Goal: Information Seeking & Learning: Learn about a topic

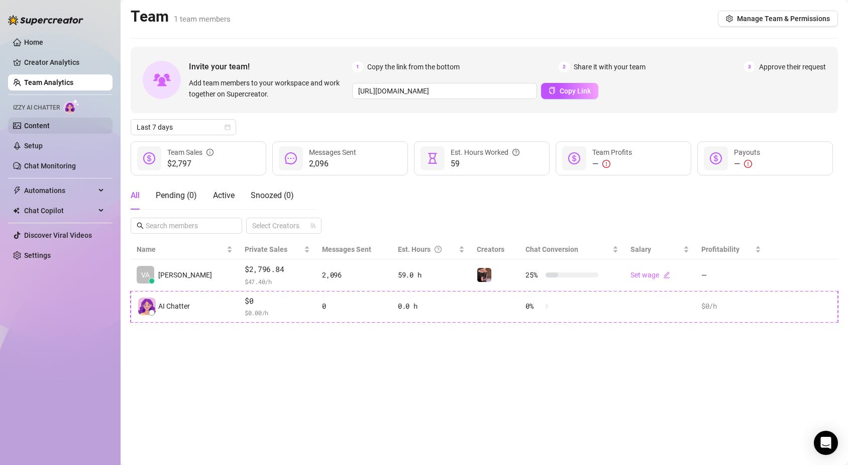
click at [50, 126] on link "Content" at bounding box center [37, 126] width 26 height 8
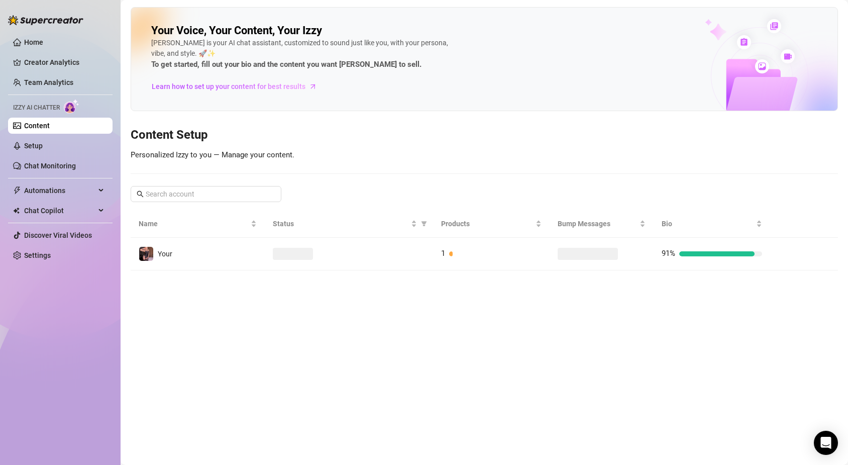
click at [26, 25] on img at bounding box center [45, 20] width 75 height 10
click at [39, 40] on link "Home" at bounding box center [33, 42] width 19 height 8
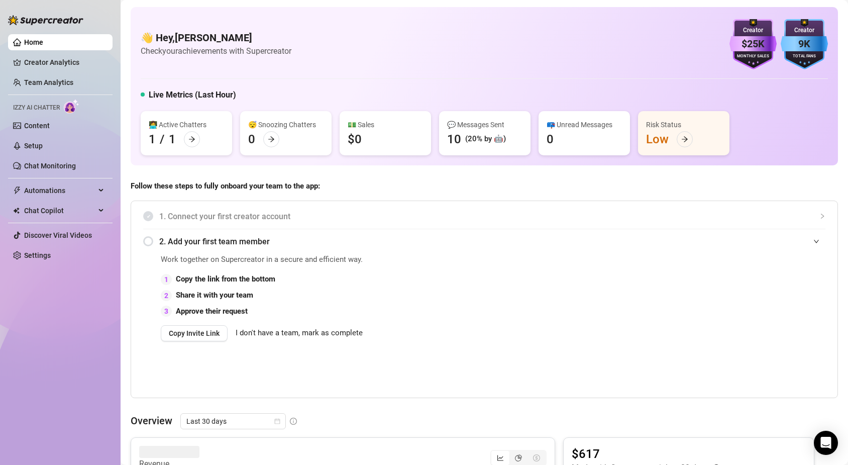
scroll to position [50, 0]
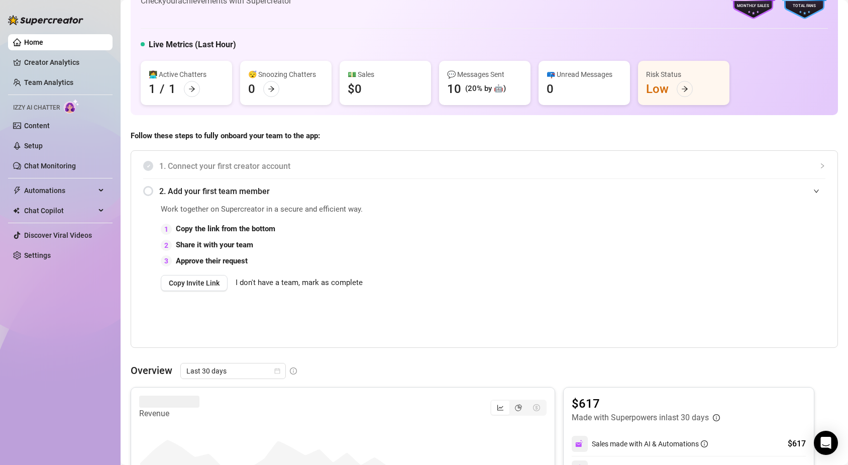
click at [239, 167] on span "1. Connect your first creator account" at bounding box center [492, 166] width 666 height 13
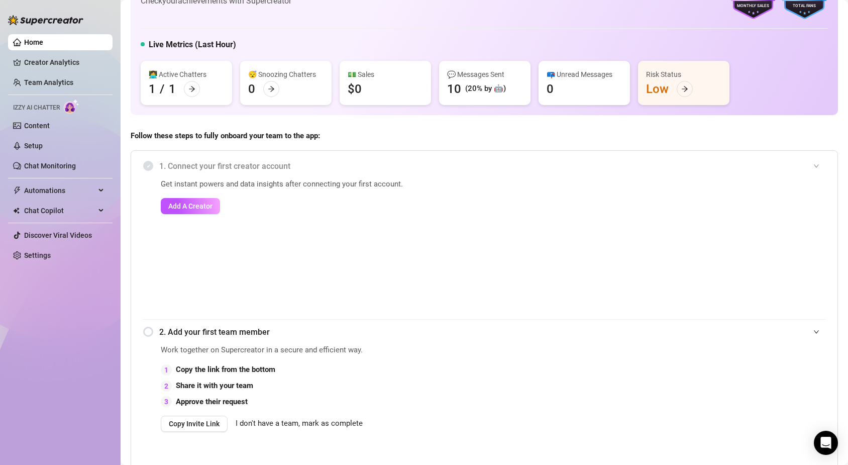
click at [239, 167] on span "1. Connect your first creator account" at bounding box center [492, 166] width 666 height 13
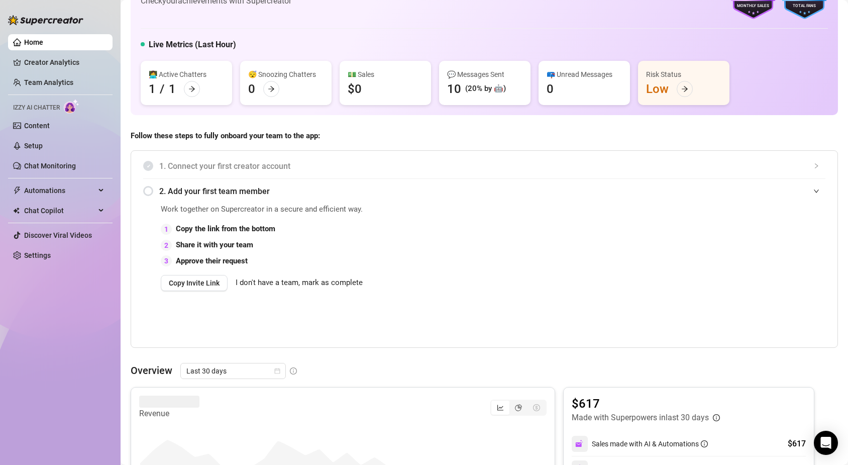
drag, startPoint x: 405, startPoint y: 206, endPoint x: 383, endPoint y: 177, distance: 35.6
click at [384, 177] on div "1. Connect your first creator account" at bounding box center [484, 166] width 682 height 25
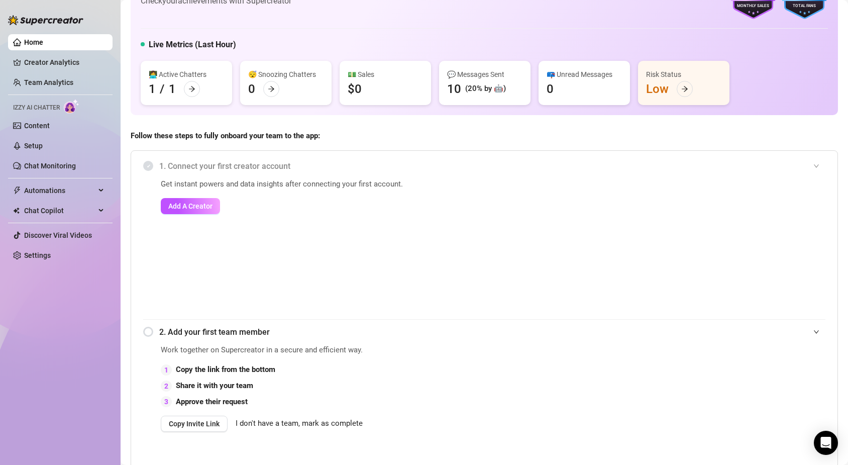
click at [263, 168] on span "1. Connect your first creator account" at bounding box center [492, 166] width 666 height 13
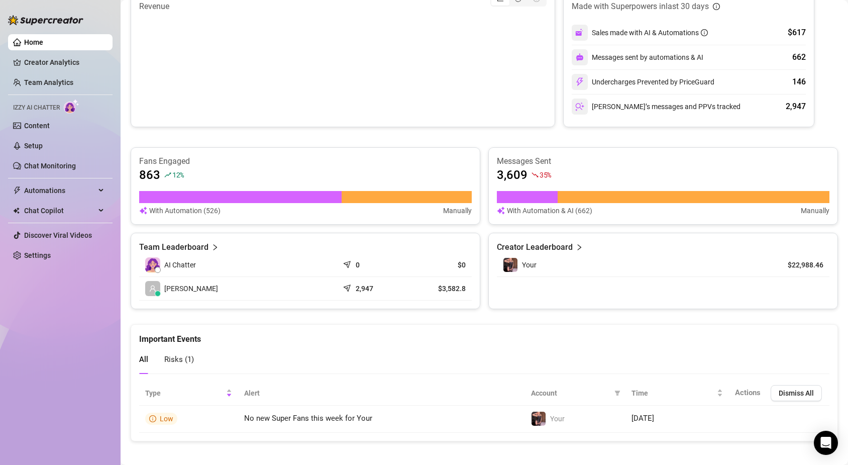
scroll to position [468, 0]
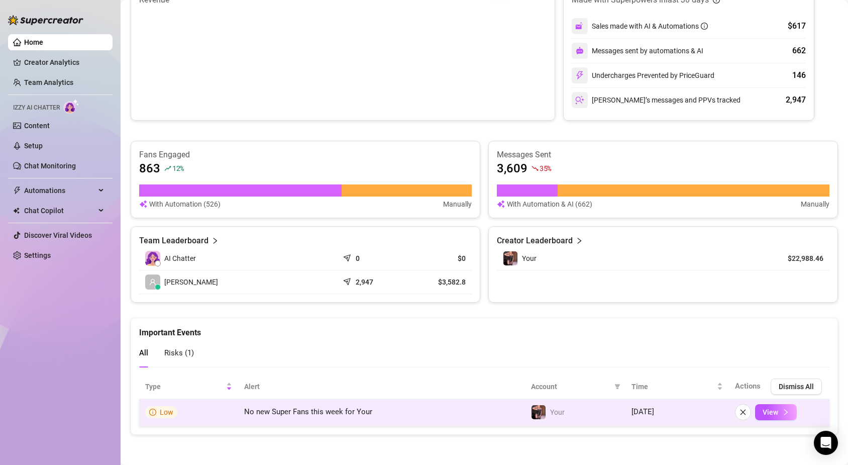
click at [394, 405] on td "No new Super Fans this week for Your" at bounding box center [381, 412] width 287 height 27
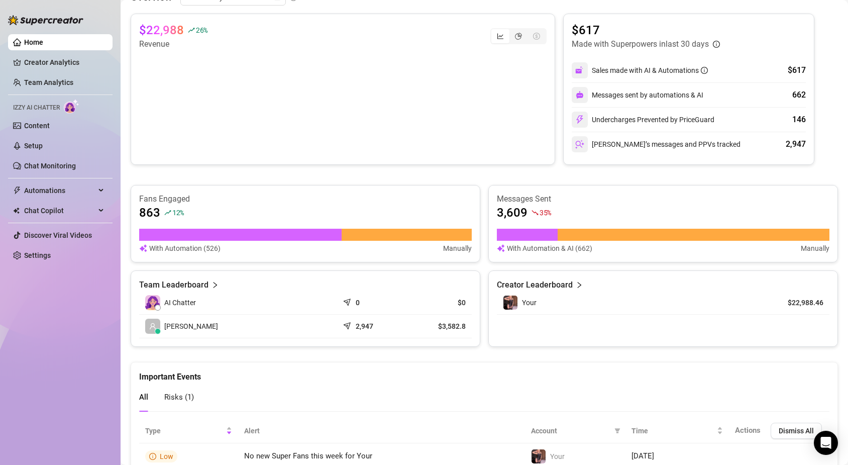
scroll to position [367, 0]
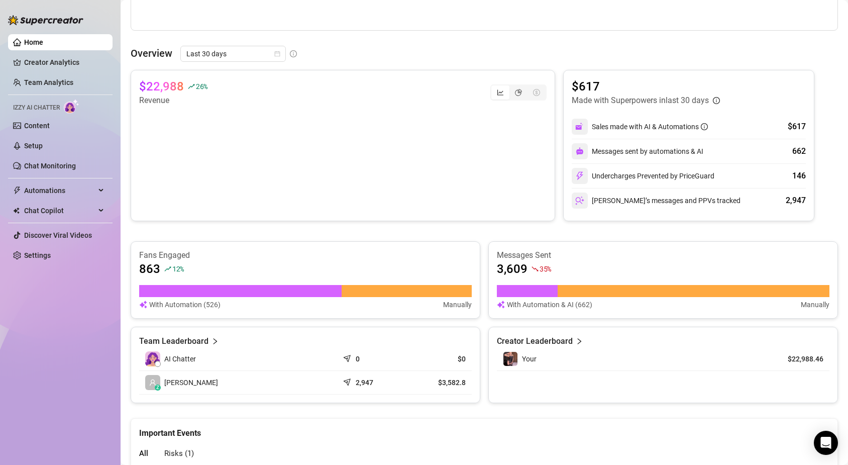
click at [44, 336] on div "Home Creator Analytics Team Analytics Izzy AI Chatter Content Setup Chat Monito…" at bounding box center [60, 228] width 105 height 456
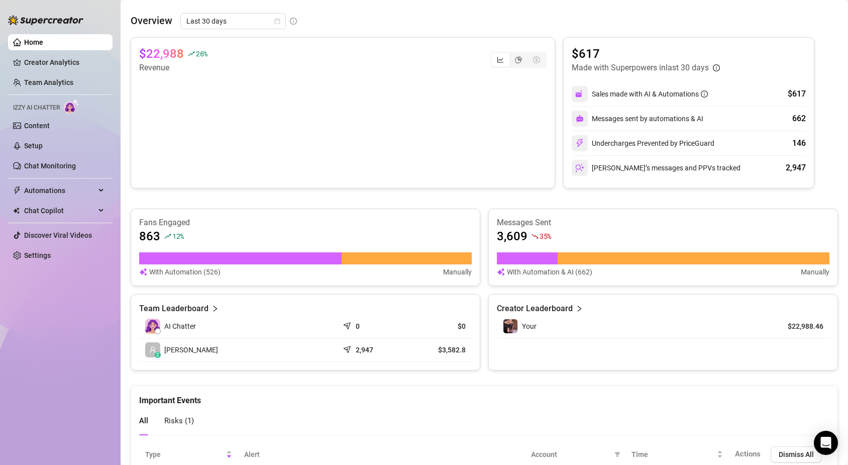
scroll to position [418, 0]
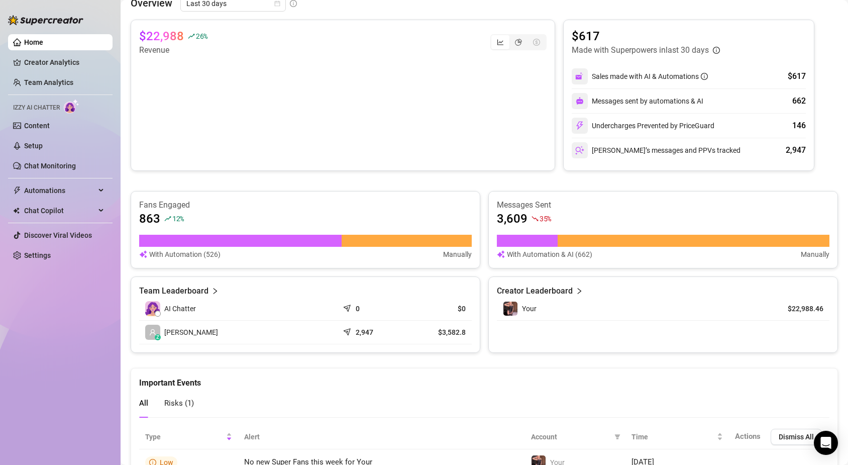
click at [62, 303] on div "Home Creator Analytics Team Analytics Izzy AI Chatter Content Setup Chat Monito…" at bounding box center [60, 228] width 105 height 456
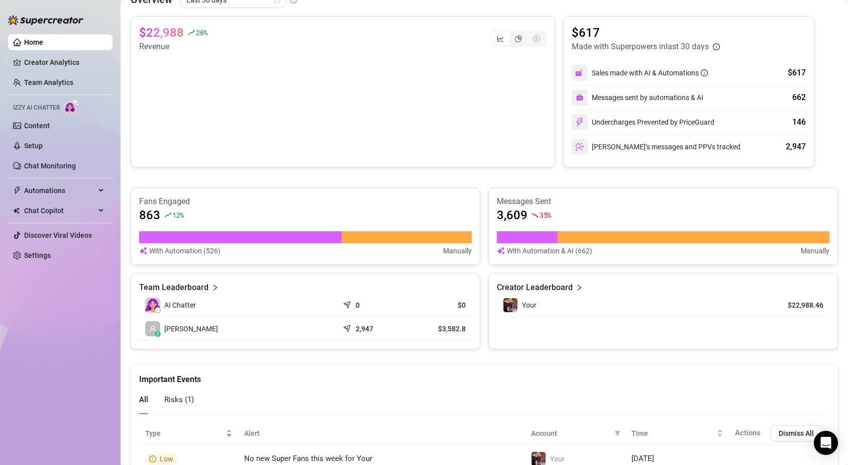
scroll to position [367, 0]
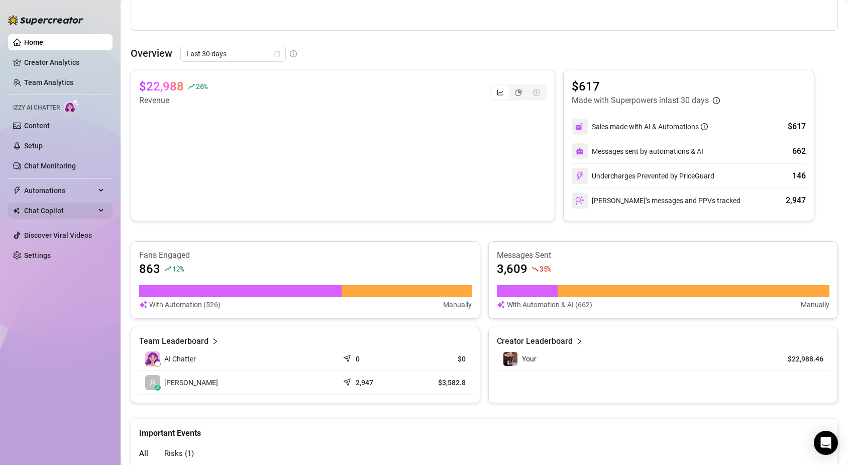
click at [25, 208] on span "Chat Copilot" at bounding box center [59, 211] width 71 height 16
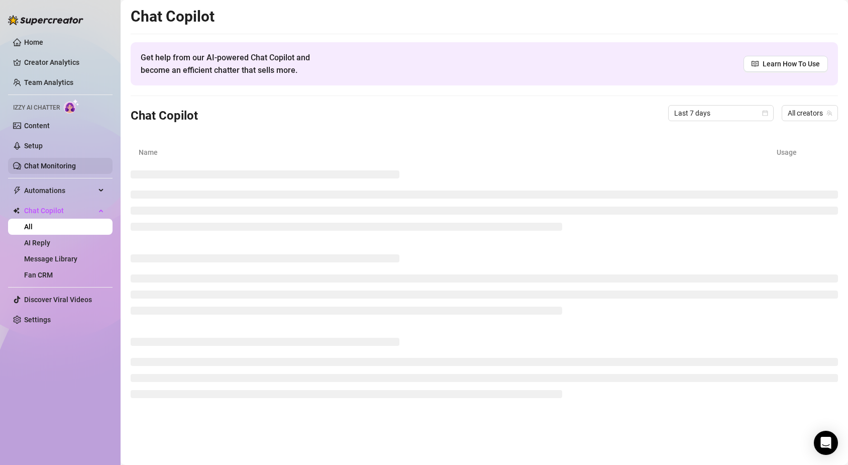
click at [65, 170] on link "Chat Monitoring" at bounding box center [50, 166] width 52 height 8
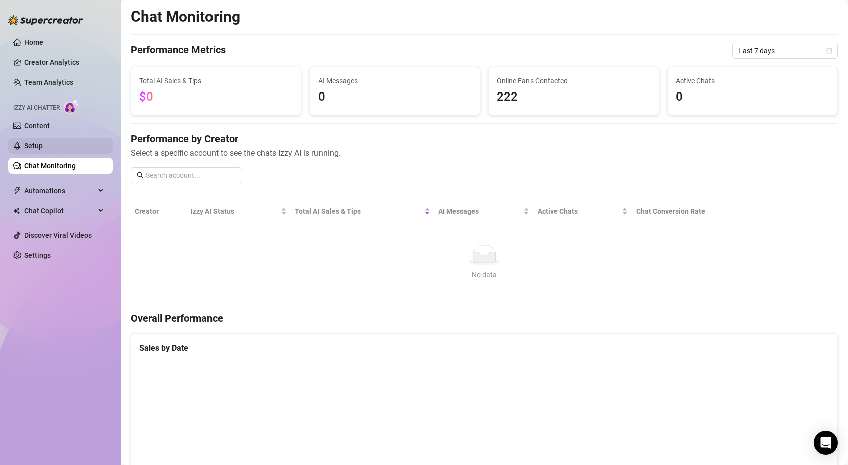
click at [43, 150] on link "Setup" at bounding box center [33, 146] width 19 height 8
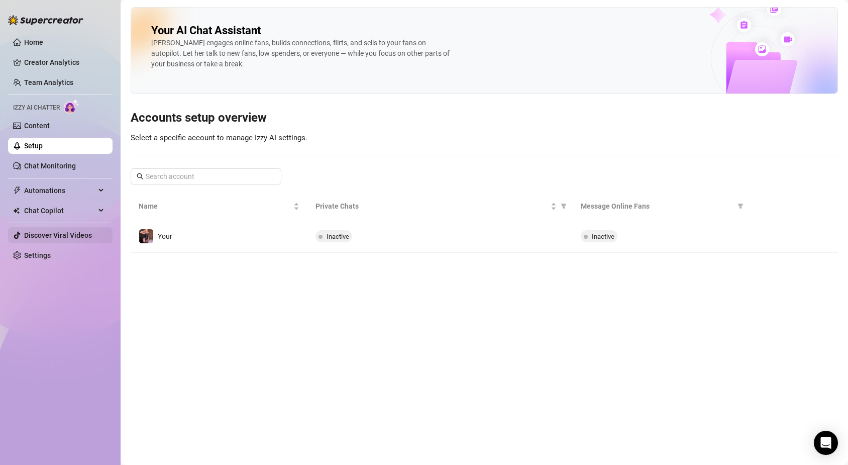
click at [69, 234] on link "Discover Viral Videos" at bounding box center [58, 235] width 68 height 8
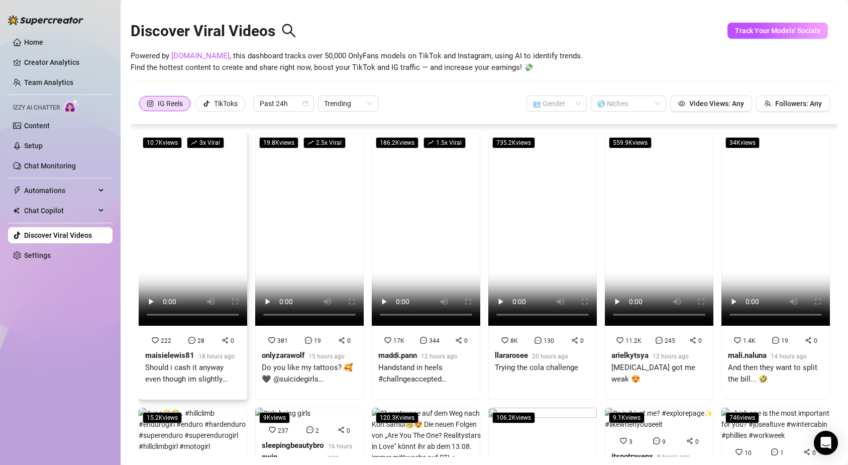
click at [200, 189] on video at bounding box center [193, 229] width 109 height 193
click at [46, 313] on div "Home Creator Analytics Team Analytics Izzy AI Chatter Content Setup Chat Monito…" at bounding box center [60, 228] width 105 height 456
click at [311, 101] on div "Past 24h" at bounding box center [284, 103] width 60 height 16
click at [380, 95] on div "IG Reels TikToks Past 24h Trending 👥 Gender 🌎 Niches Video Views: Any Followers…" at bounding box center [484, 103] width 691 height 16
click at [363, 98] on span "Trending" at bounding box center [348, 103] width 48 height 15
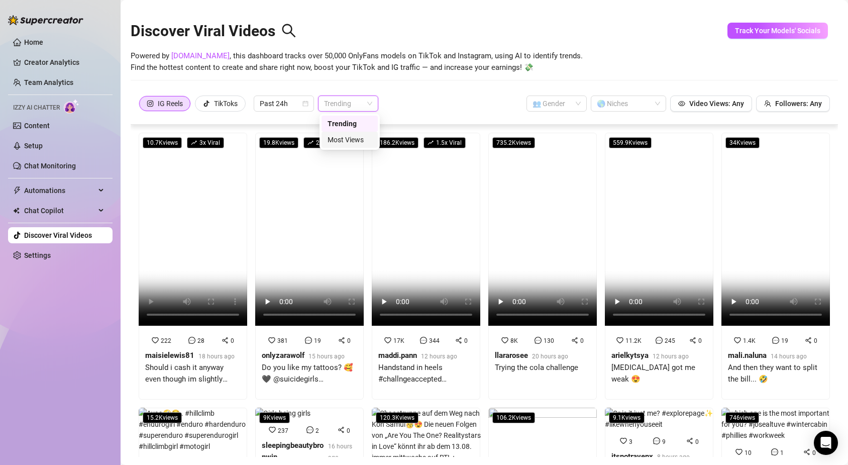
click at [354, 139] on div "Most Views" at bounding box center [350, 139] width 44 height 11
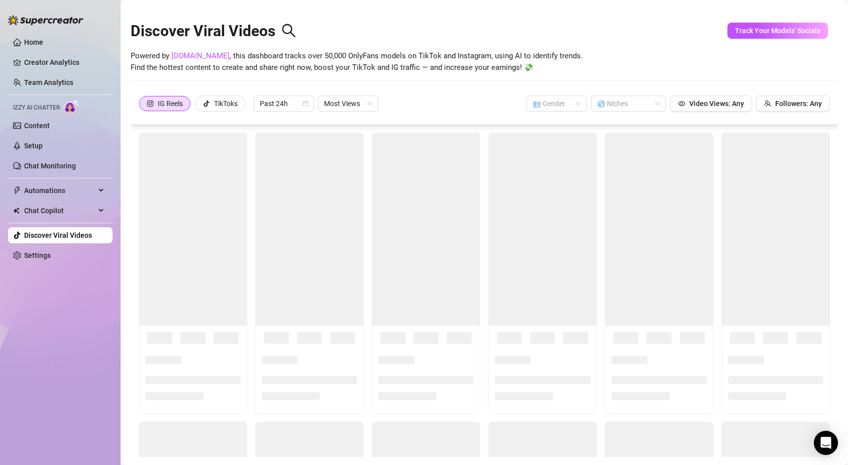
click at [392, 91] on div "Discover Viral Videos Powered by [DOMAIN_NAME] , this dashboard tracks over 50,…" at bounding box center [485, 49] width 708 height 85
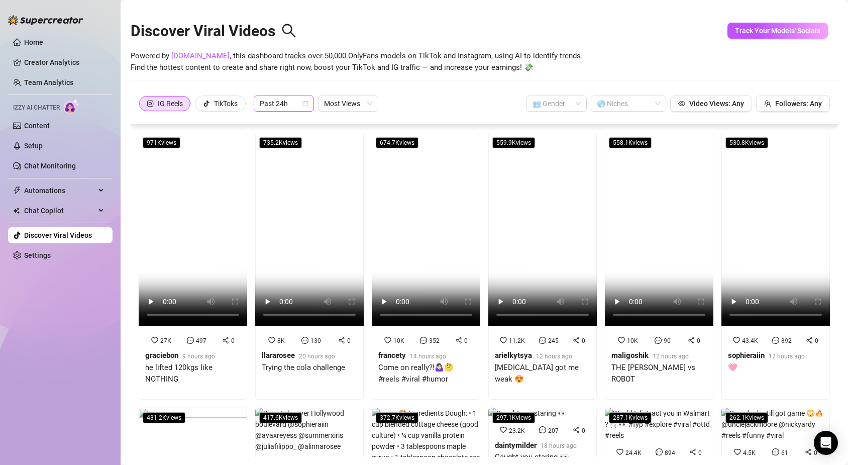
click at [304, 107] on span "Past 24h" at bounding box center [284, 103] width 48 height 15
click at [301, 142] on div "Past Week" at bounding box center [285, 139] width 44 height 11
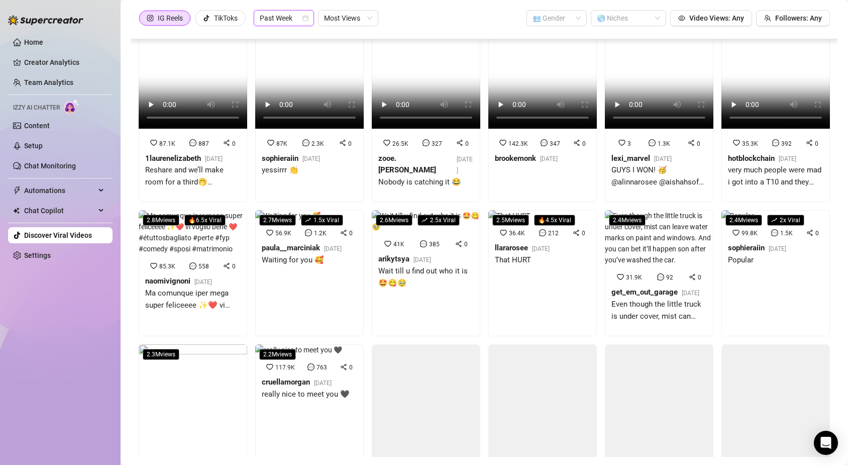
scroll to position [251, 0]
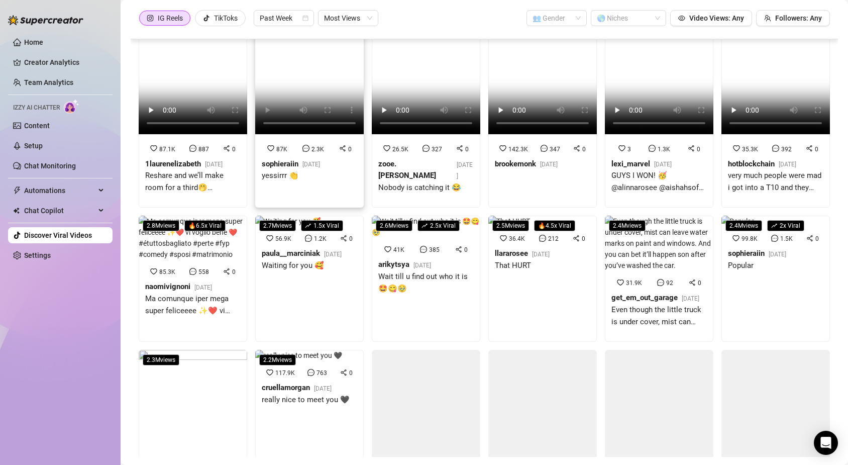
click at [311, 134] on video at bounding box center [309, 37] width 109 height 193
click at [24, 346] on div "Home Creator Analytics Team Analytics Izzy AI Chatter Content Setup Chat Monito…" at bounding box center [60, 228] width 105 height 456
click at [295, 134] on video at bounding box center [309, 37] width 109 height 193
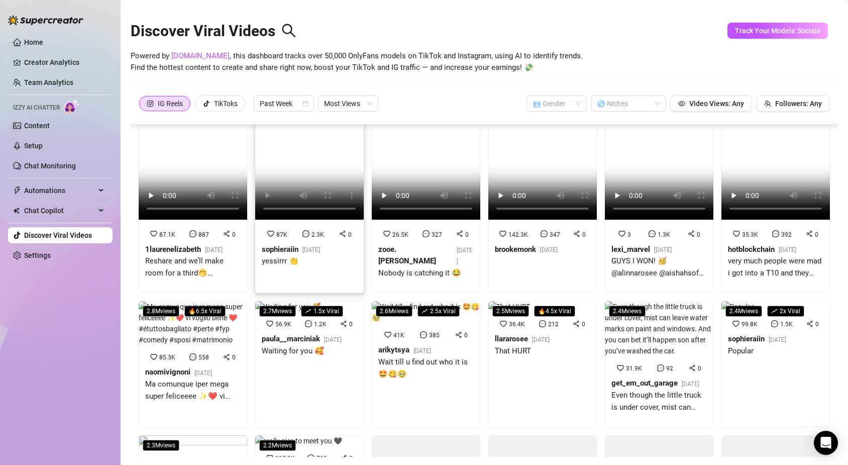
scroll to position [93, 0]
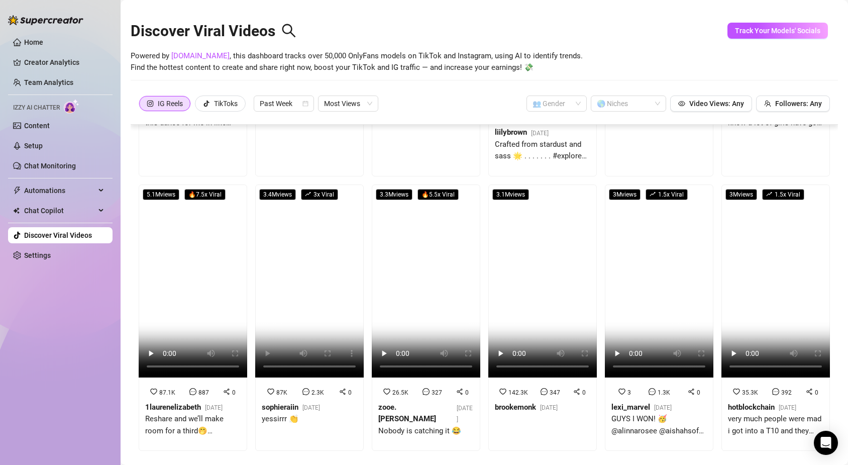
click at [53, 334] on div "Home Creator Analytics Team Analytics Izzy AI Chatter Content Setup Chat Monito…" at bounding box center [60, 228] width 105 height 456
click at [429, 324] on video at bounding box center [426, 280] width 109 height 193
click at [49, 280] on div "Home Creator Analytics Team Analytics Izzy AI Chatter Content Setup Chat Monito…" at bounding box center [60, 228] width 105 height 456
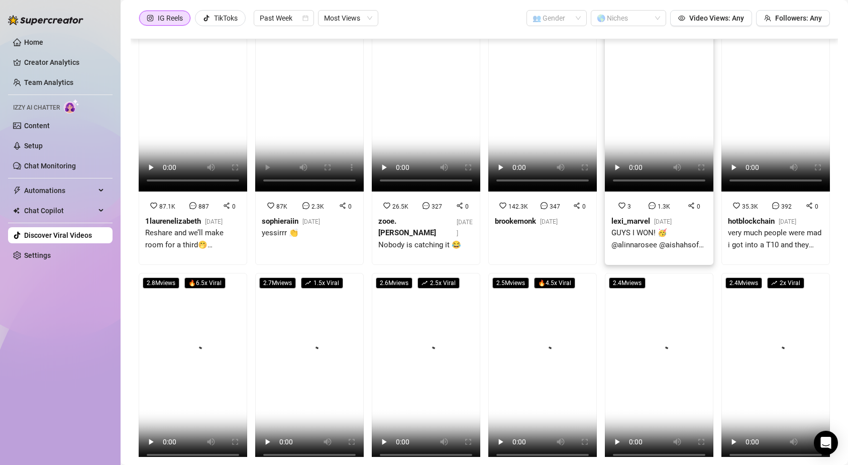
scroll to position [345, 0]
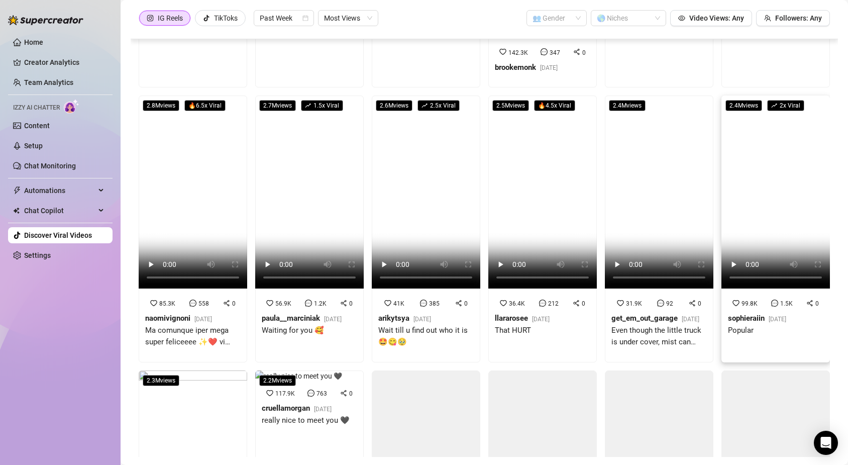
click at [776, 236] on video at bounding box center [776, 191] width 109 height 193
click at [7, 279] on aside "Home Creator Analytics Team Analytics Izzy AI Chatter Content Setup Chat Monito…" at bounding box center [60, 232] width 121 height 465
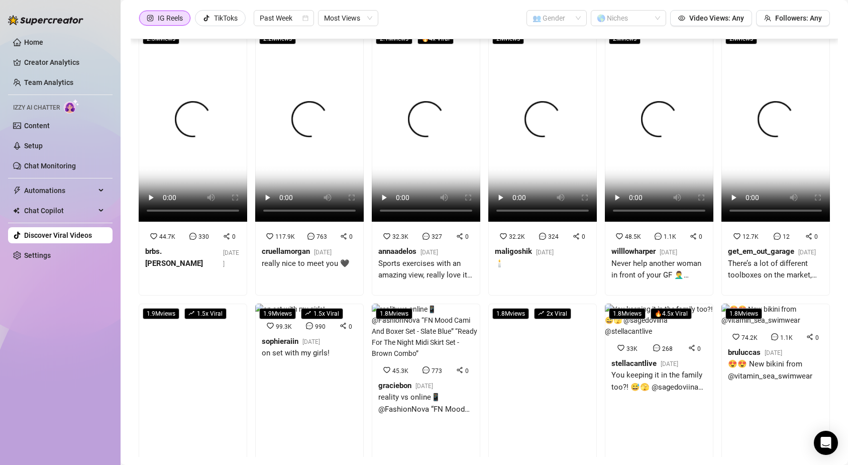
scroll to position [519, 0]
